Goal: Task Accomplishment & Management: Use online tool/utility

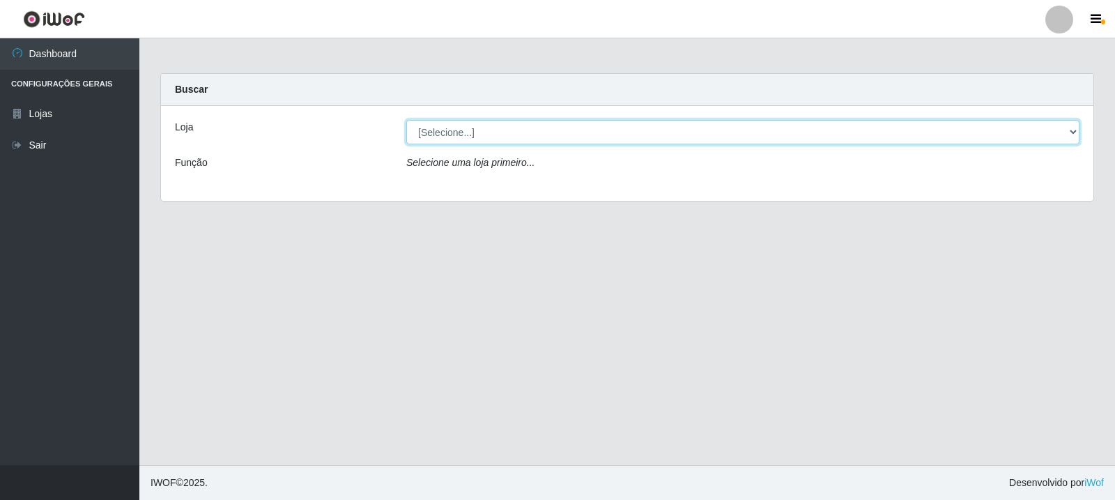
click at [527, 125] on select "[Selecione...] Rede Compras Supermercados - LOJA 3" at bounding box center [742, 132] width 673 height 24
select select "162"
click at [406, 120] on select "[Selecione...] Rede Compras Supermercados - LOJA 3" at bounding box center [742, 132] width 673 height 24
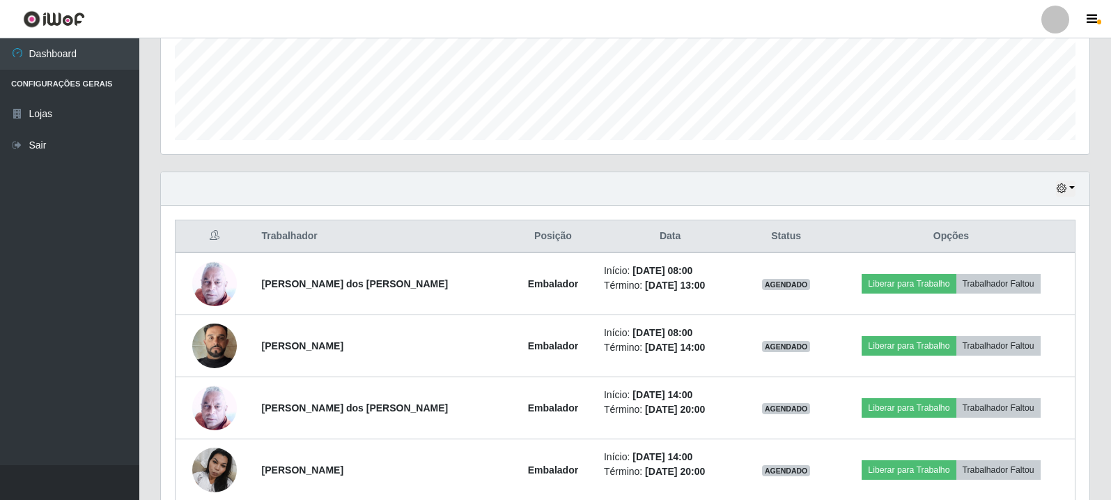
scroll to position [418, 0]
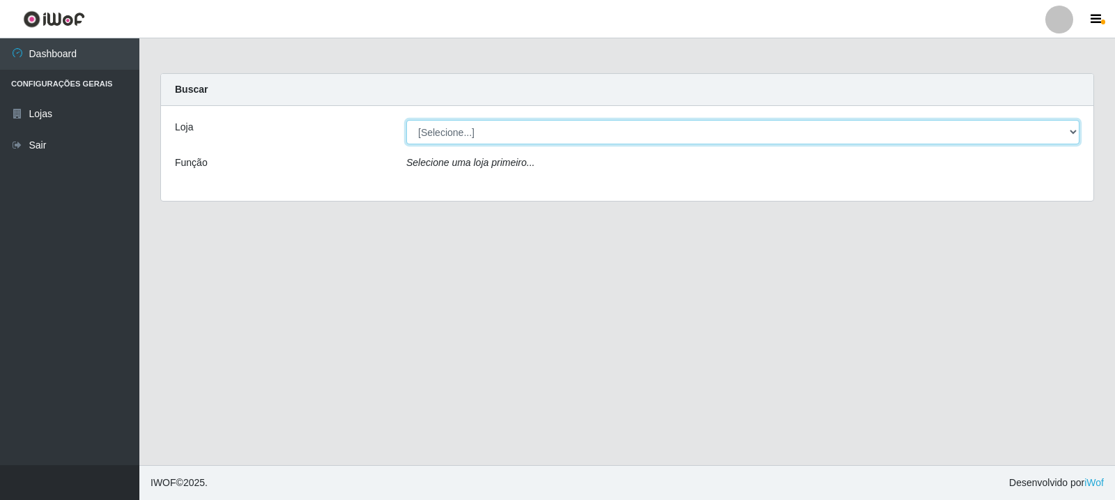
click at [701, 132] on select "[Selecione...] Rede Compras Supermercados - LOJA 3" at bounding box center [742, 132] width 673 height 24
select select "162"
click at [406, 120] on select "[Selecione...] Rede Compras Supermercados - LOJA 3" at bounding box center [742, 132] width 673 height 24
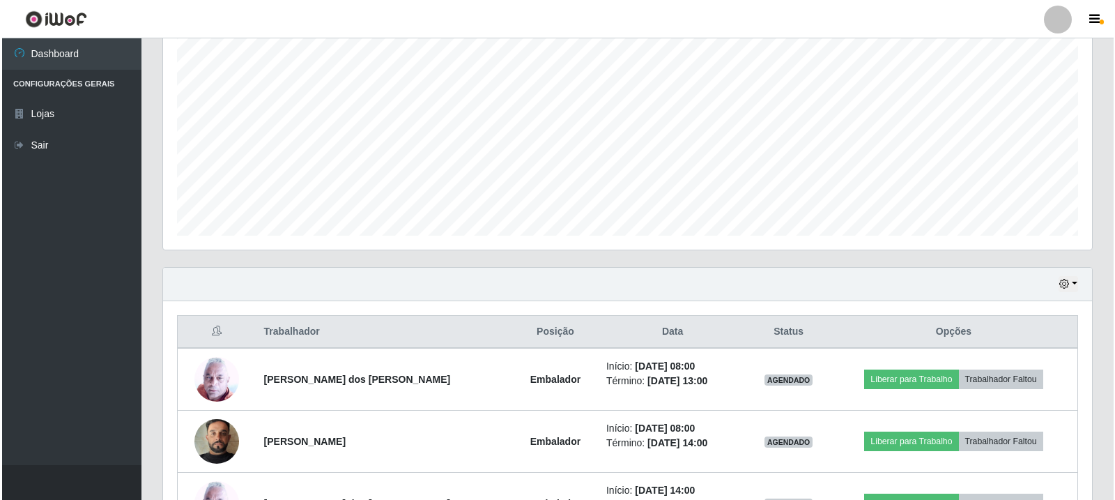
scroll to position [348, 0]
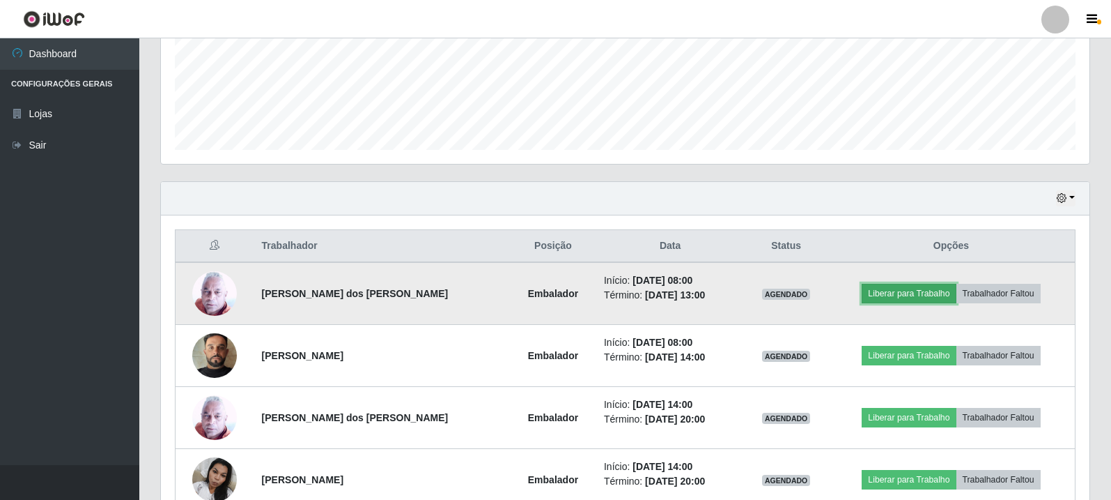
click at [896, 288] on button "Liberar para Trabalho" at bounding box center [909, 294] width 94 height 20
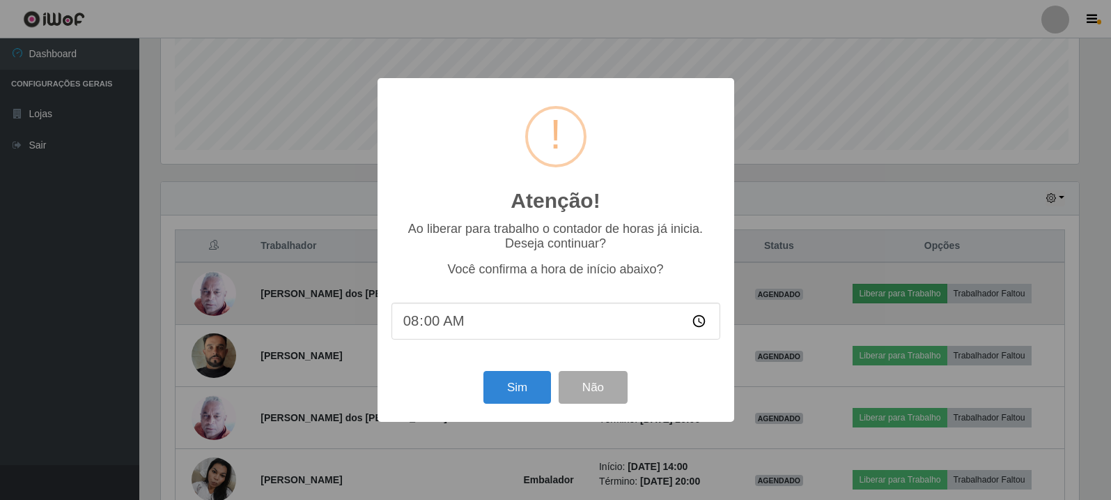
scroll to position [289, 922]
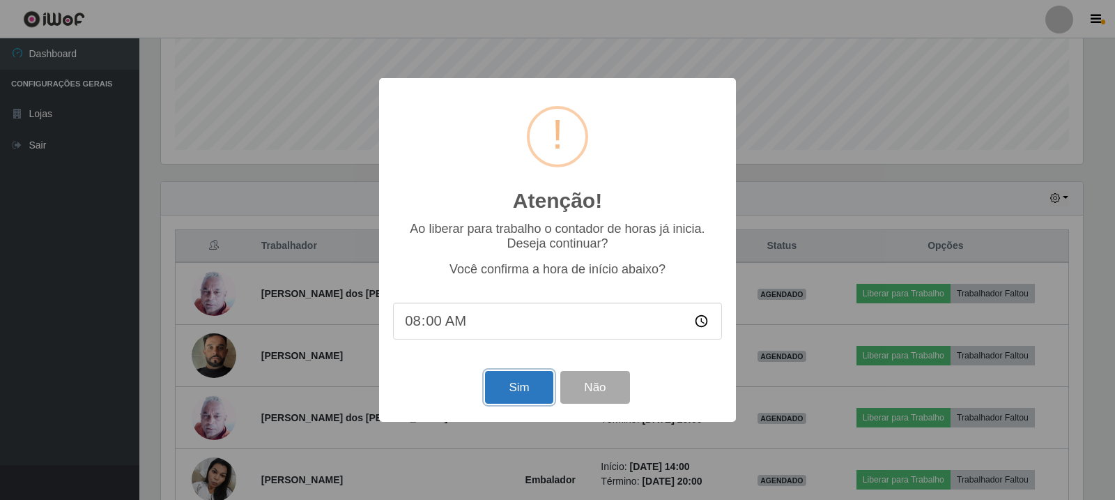
click at [515, 387] on button "Sim" at bounding box center [519, 387] width 68 height 33
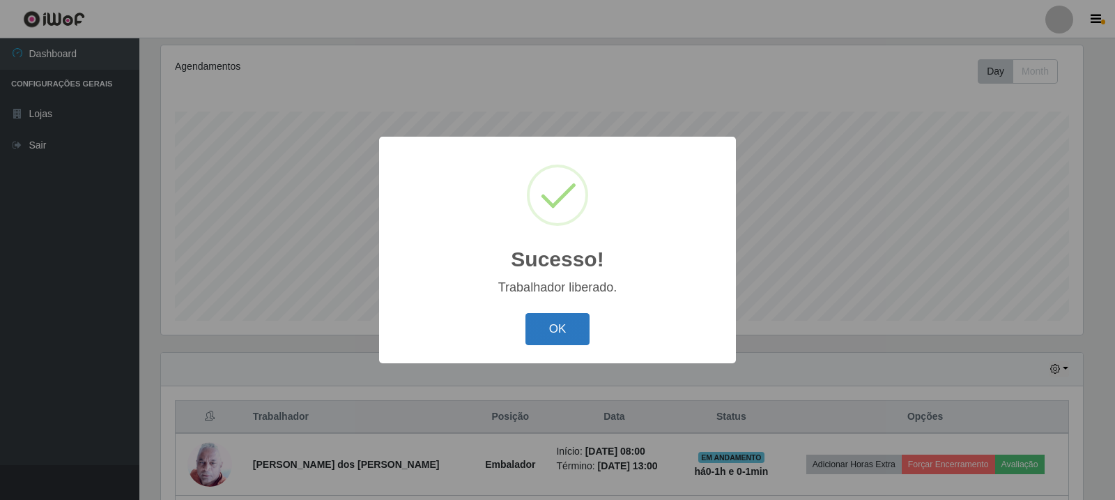
click at [551, 321] on button "OK" at bounding box center [557, 329] width 65 height 33
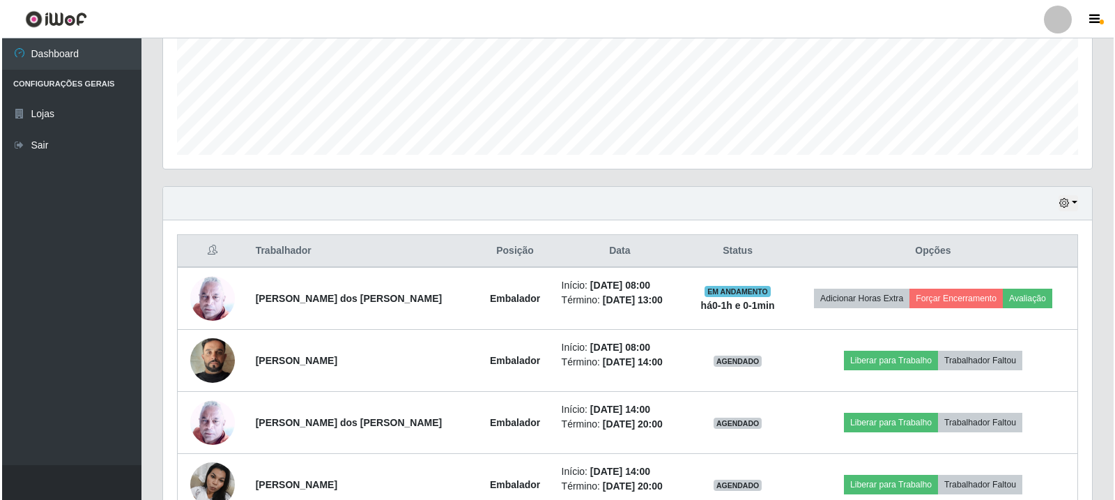
scroll to position [387, 0]
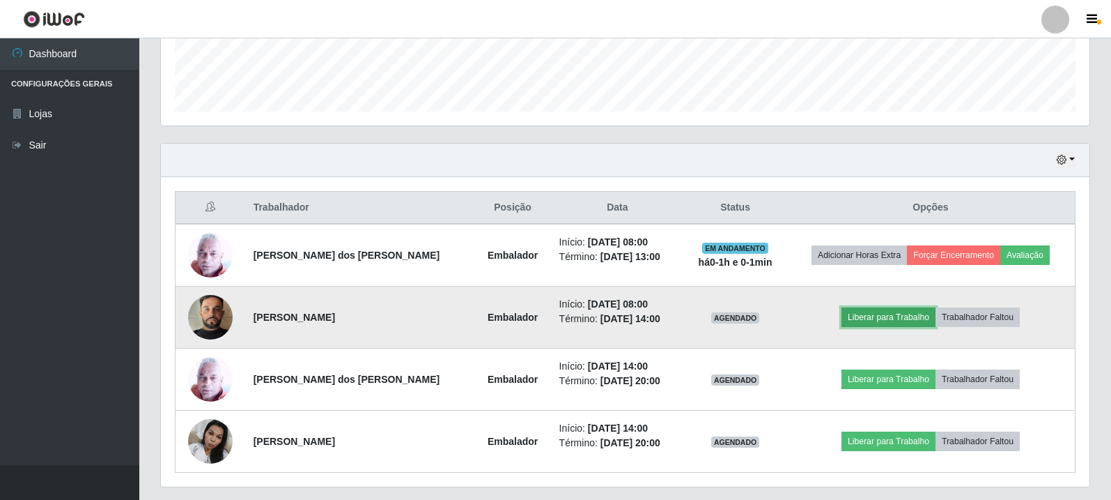
click at [856, 319] on button "Liberar para Trabalho" at bounding box center [889, 317] width 94 height 20
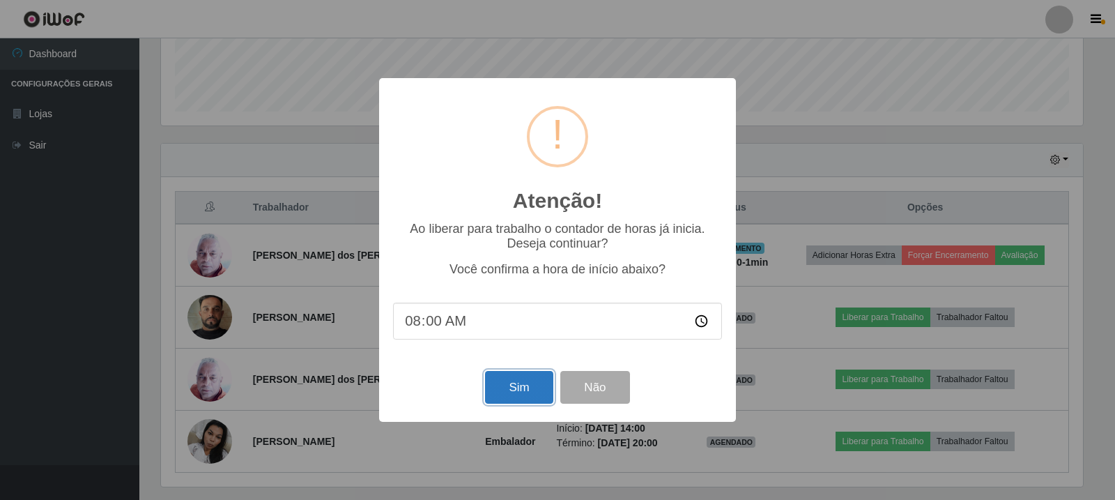
click at [520, 385] on button "Sim" at bounding box center [519, 387] width 68 height 33
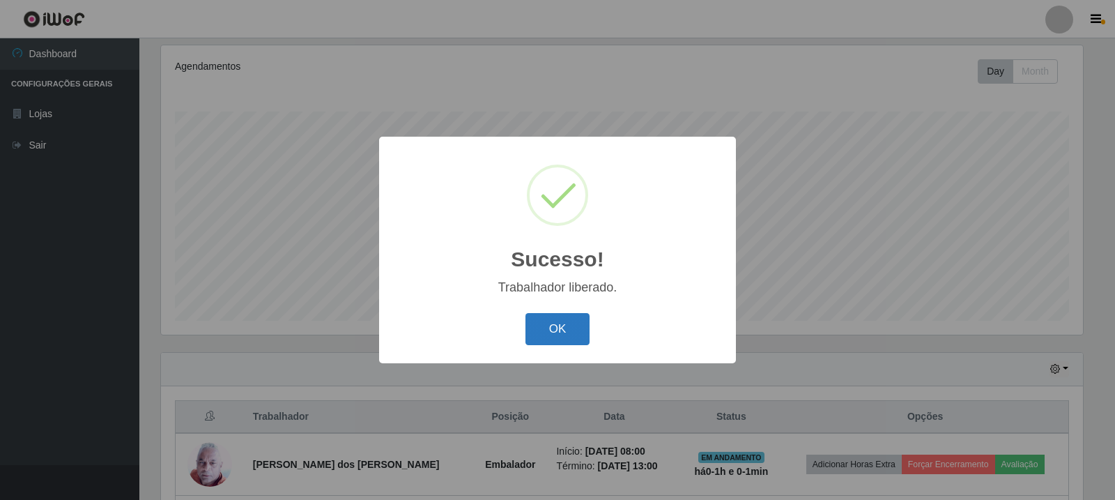
click at [559, 335] on button "OK" at bounding box center [557, 329] width 65 height 33
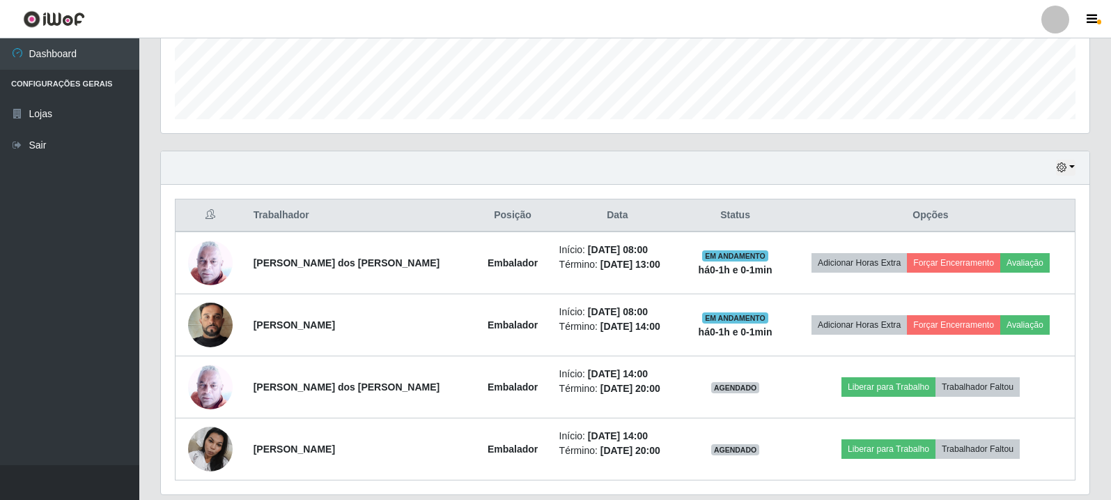
scroll to position [387, 0]
